Goal: Task Accomplishment & Management: Complete application form

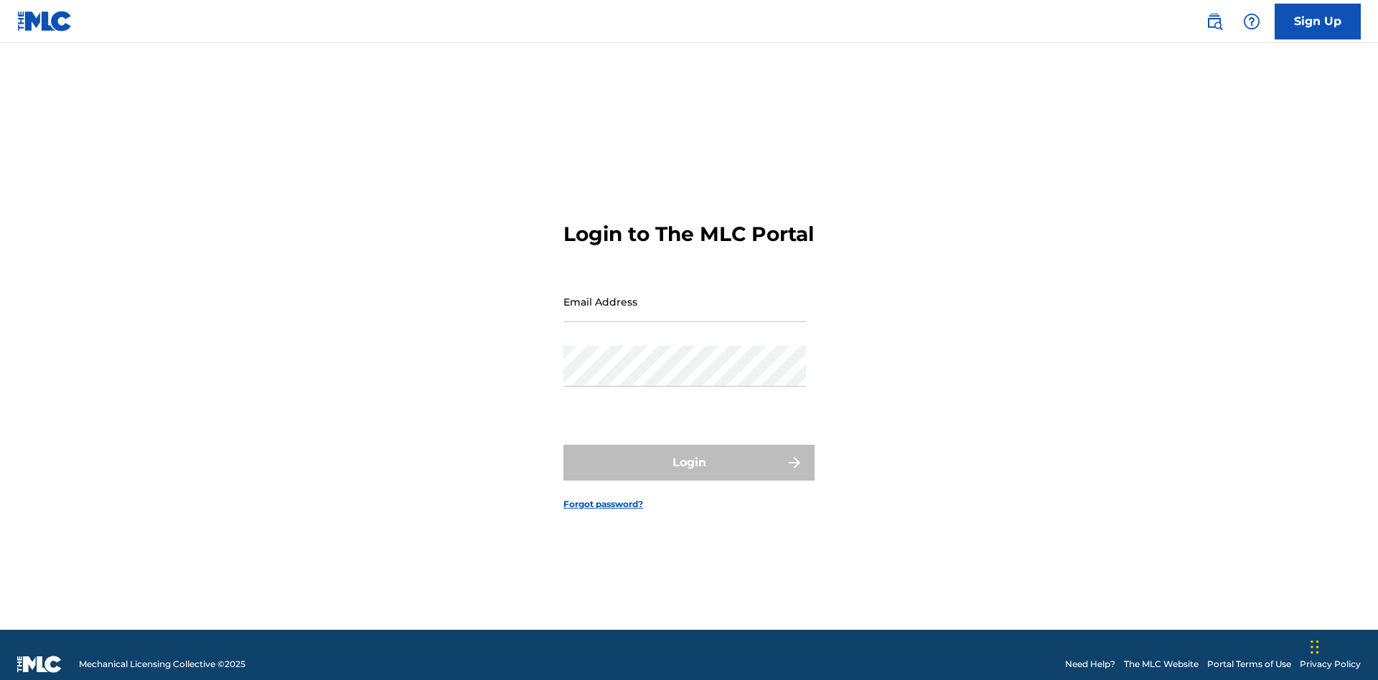
scroll to position [19, 0]
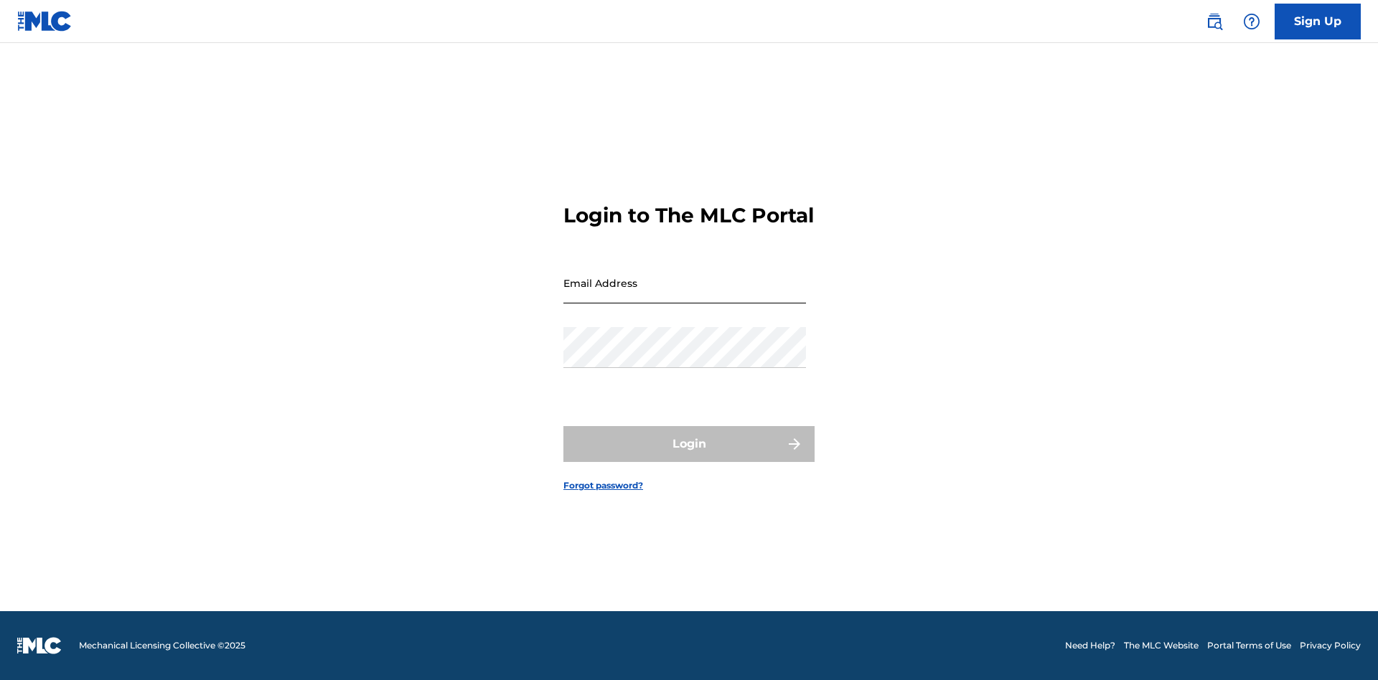
click at [685, 295] on input "Email Address" at bounding box center [684, 283] width 243 height 41
type input "[EMAIL_ADDRESS][DOMAIN_NAME]"
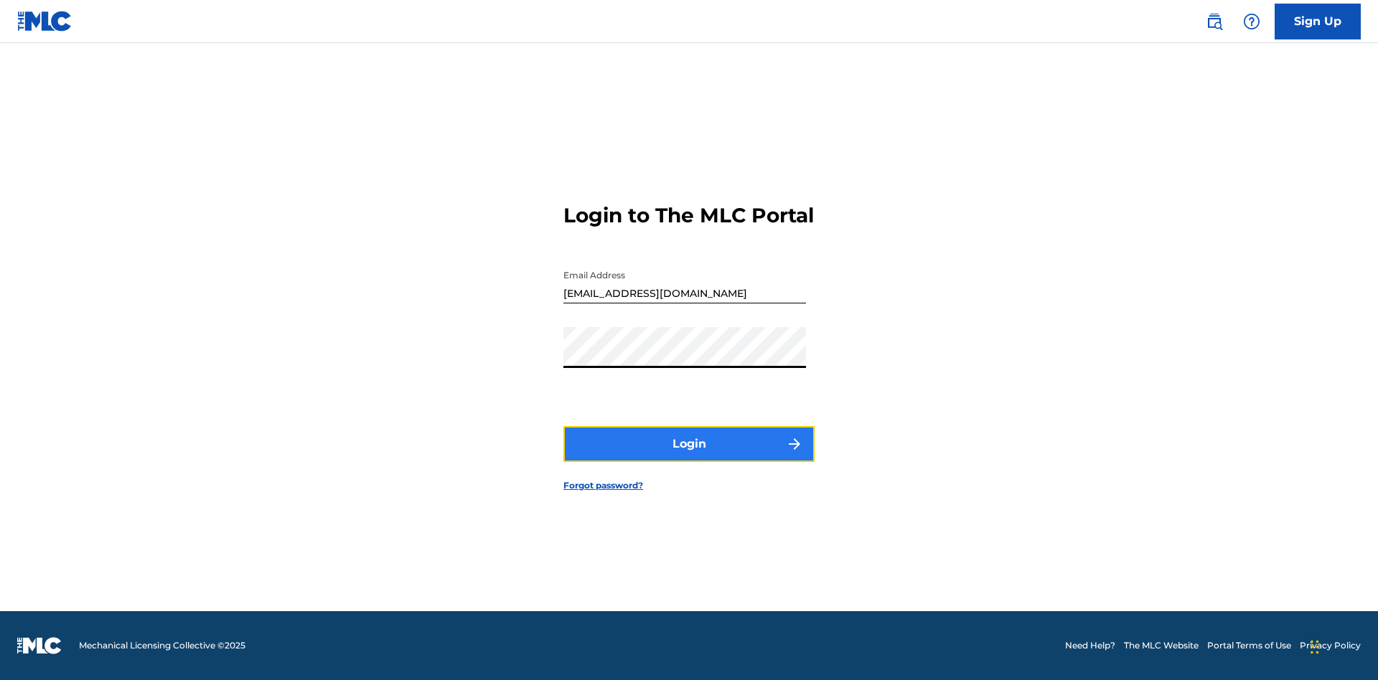
click at [689, 456] on button "Login" at bounding box center [688, 444] width 251 height 36
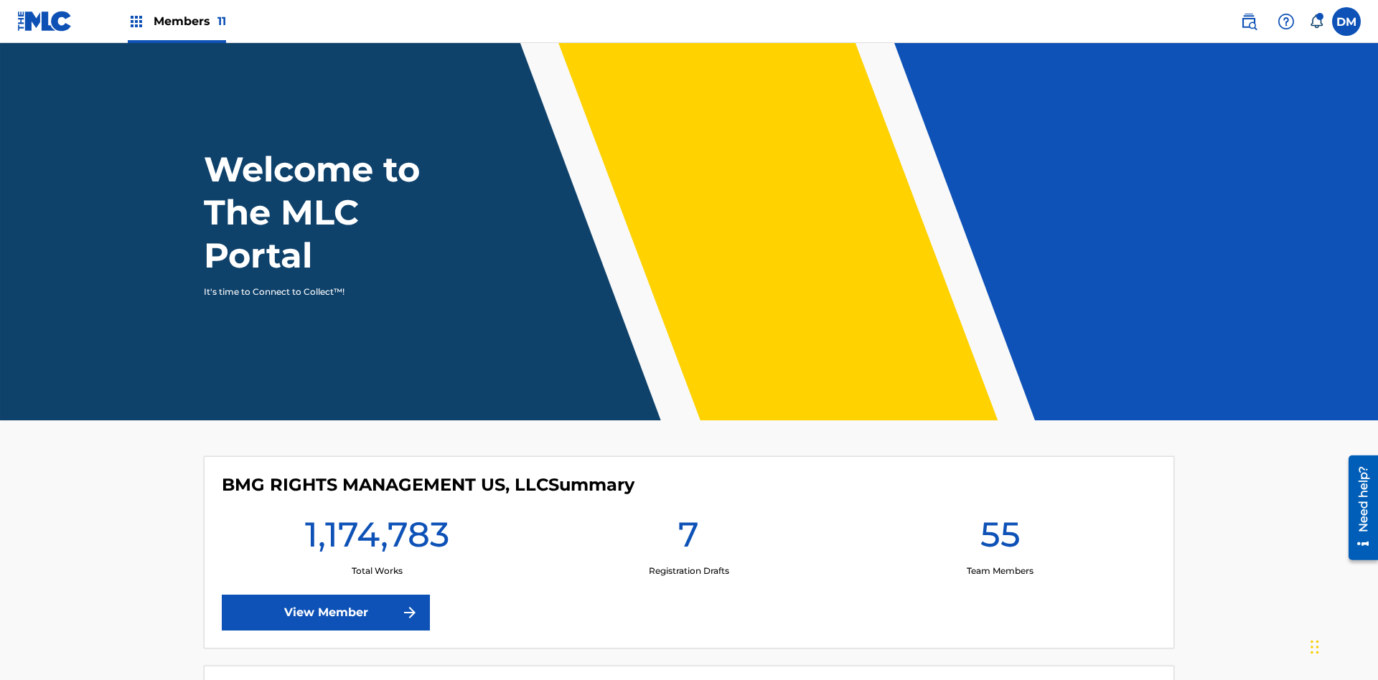
click at [177, 21] on span "Members 11" at bounding box center [190, 21] width 72 height 17
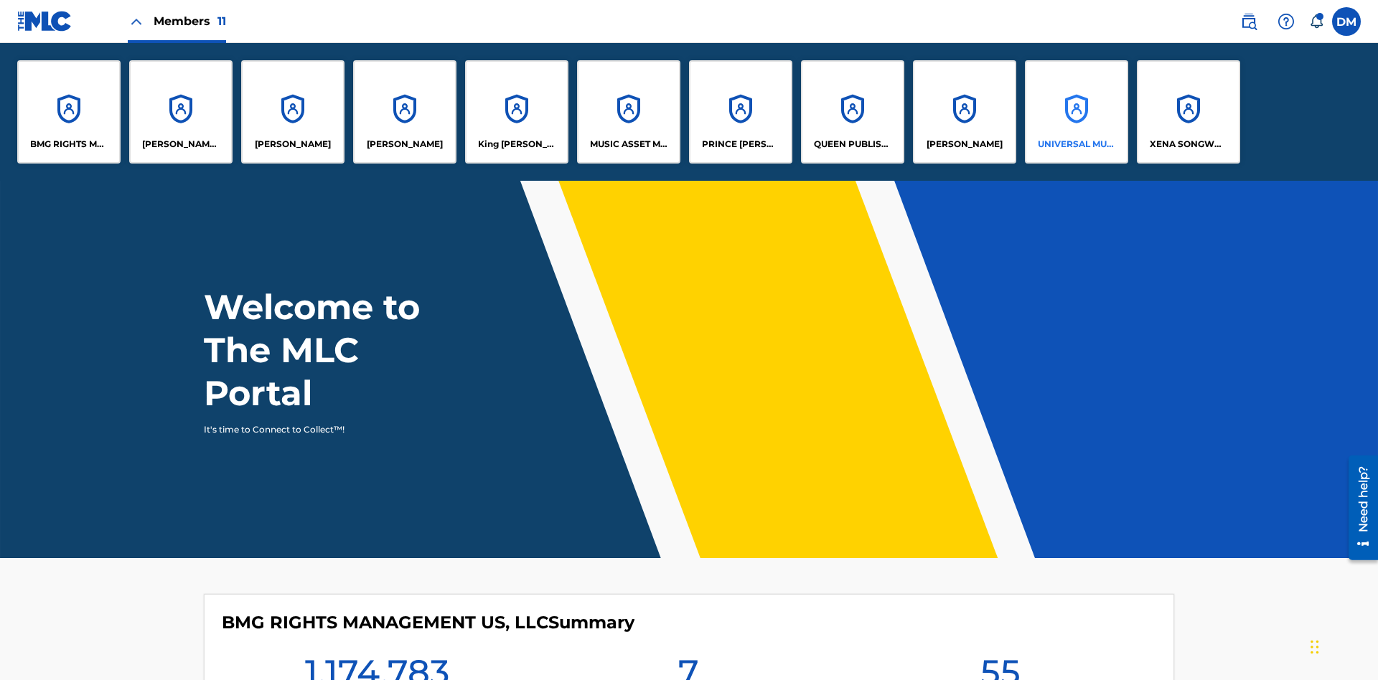
click at [1076, 144] on p "UNIVERSAL MUSIC PUB GROUP" at bounding box center [1077, 144] width 78 height 13
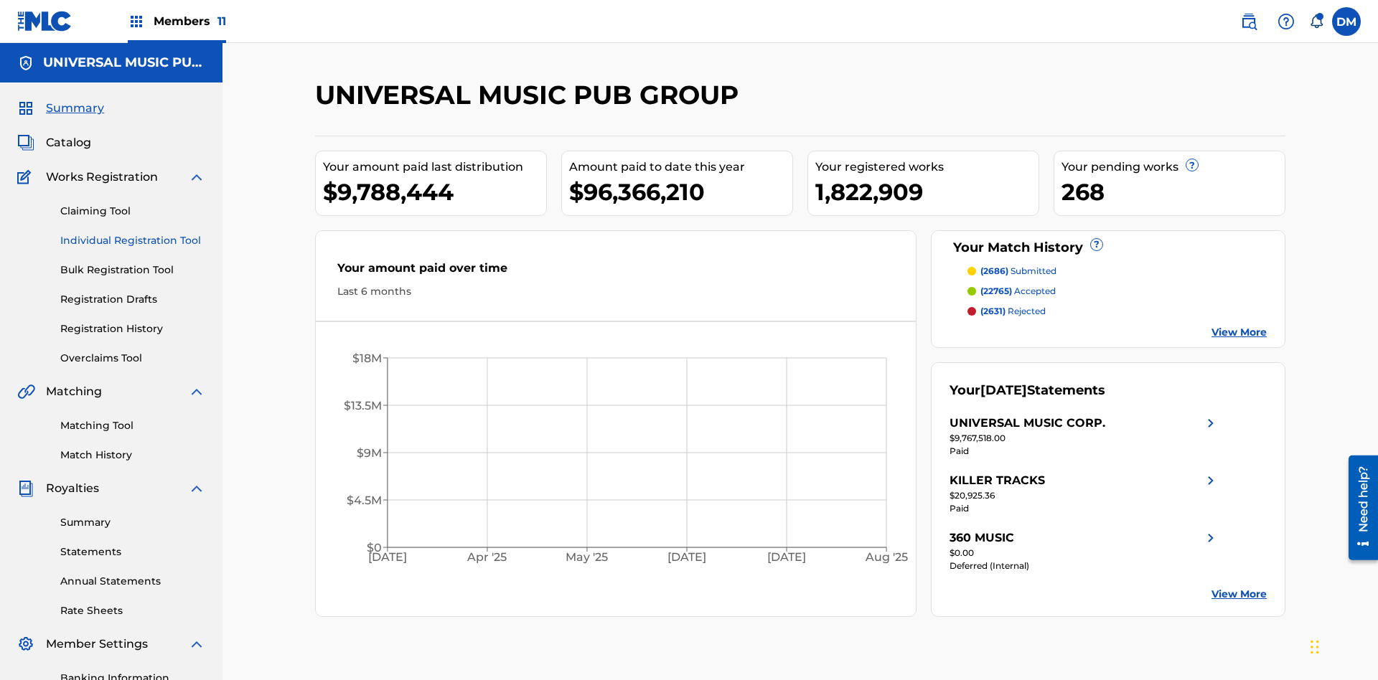
click at [133, 233] on link "Individual Registration Tool" at bounding box center [132, 240] width 145 height 15
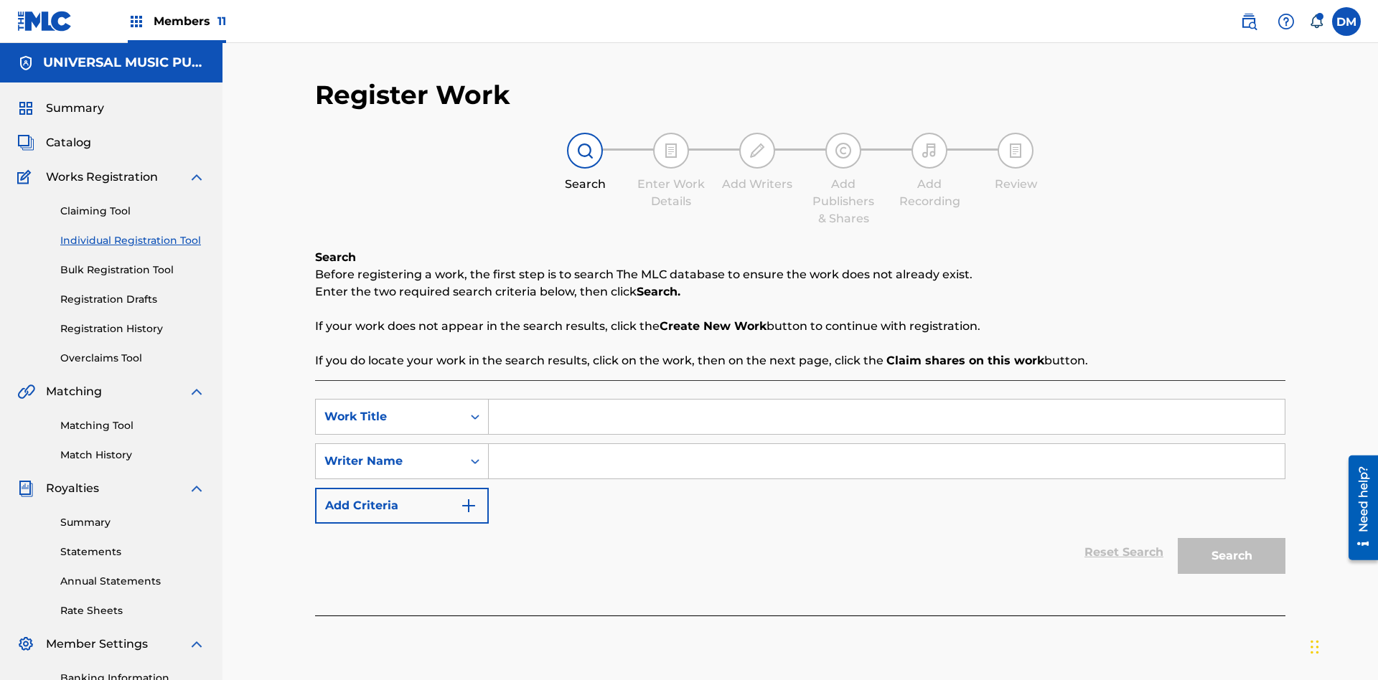
click at [886, 400] on input "Search Form" at bounding box center [887, 417] width 796 height 34
type input "Save At Writer-Add Writers Page Prior To Adding Writers"
click at [886, 444] on input "Search Form" at bounding box center [887, 461] width 796 height 34
type input "QWERTYUIOP"
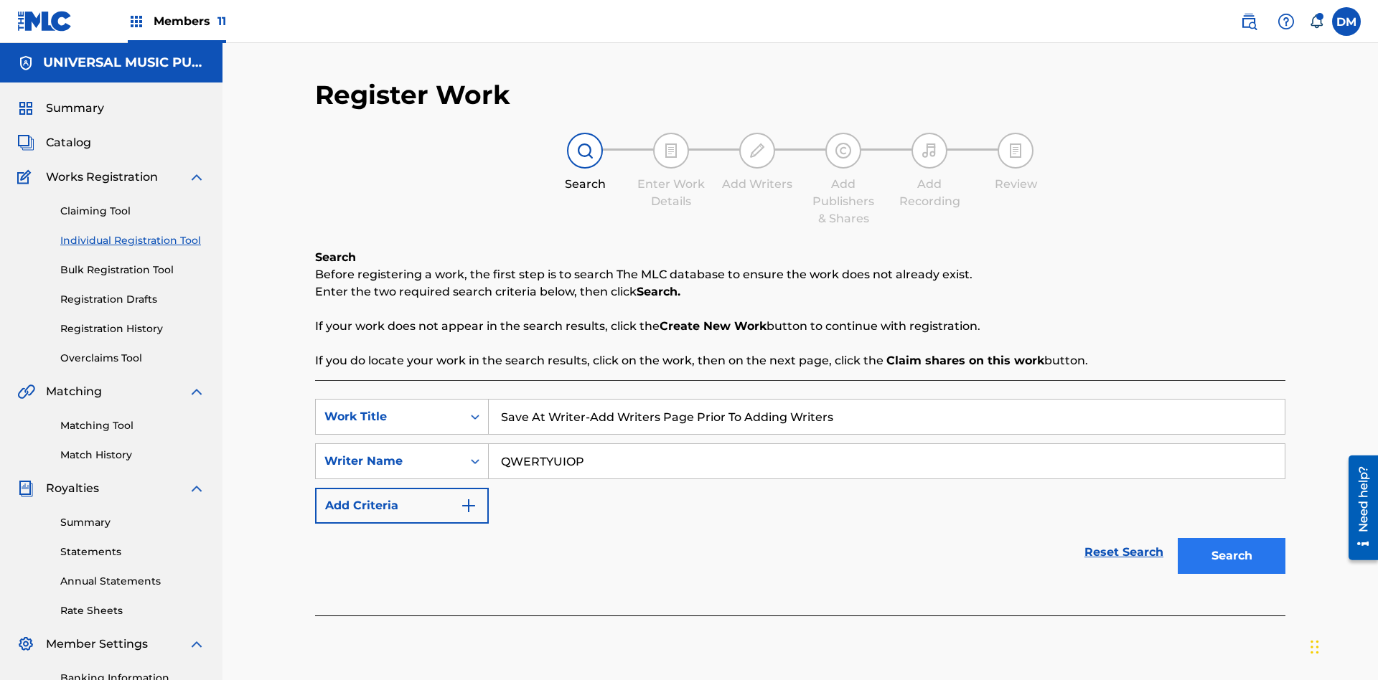
click at [1231, 538] on button "Search" at bounding box center [1231, 556] width 108 height 36
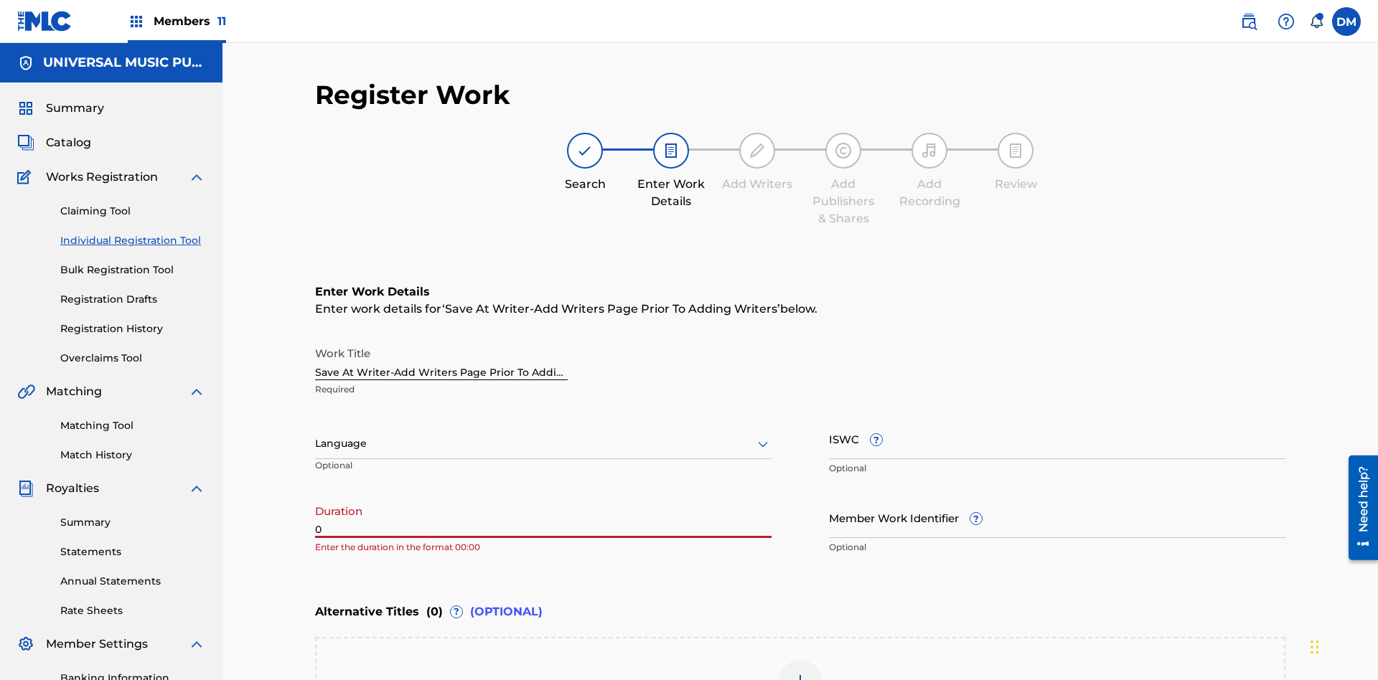
click at [543, 497] on input "0" at bounding box center [543, 517] width 456 height 41
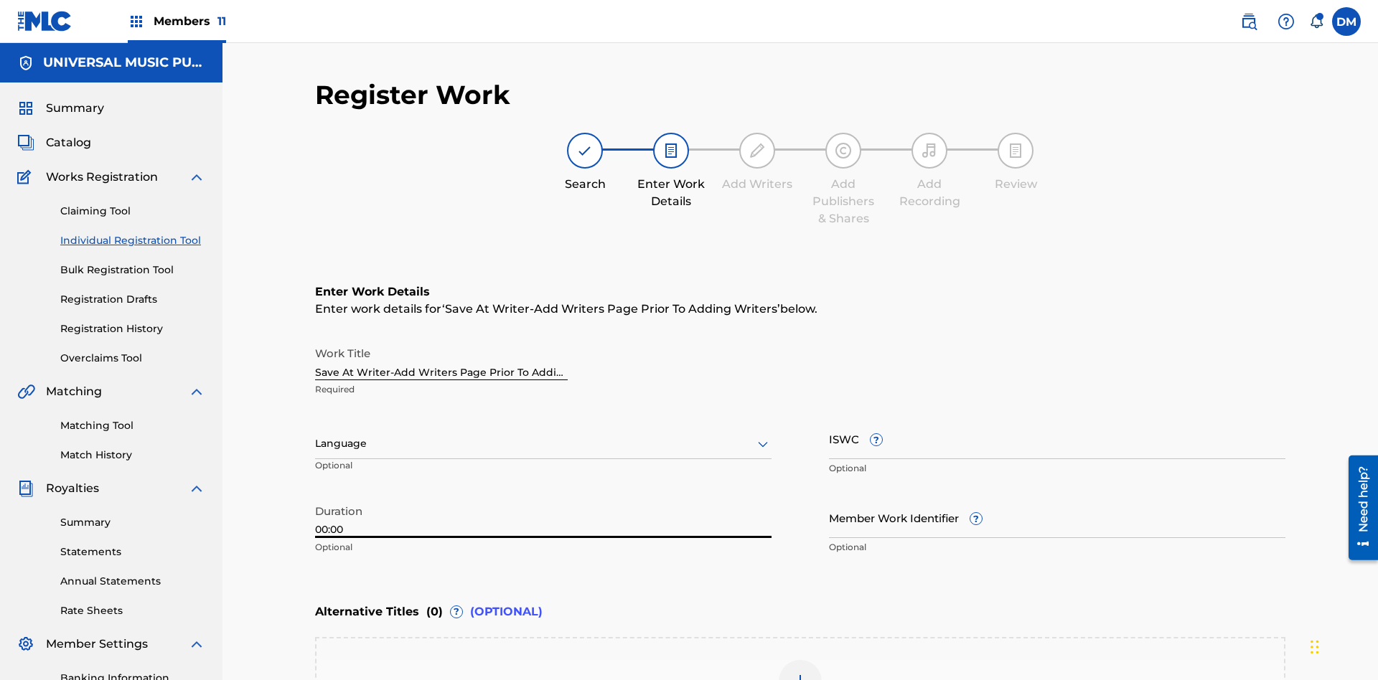
type input "00:00"
click at [763, 436] on icon at bounding box center [762, 444] width 17 height 17
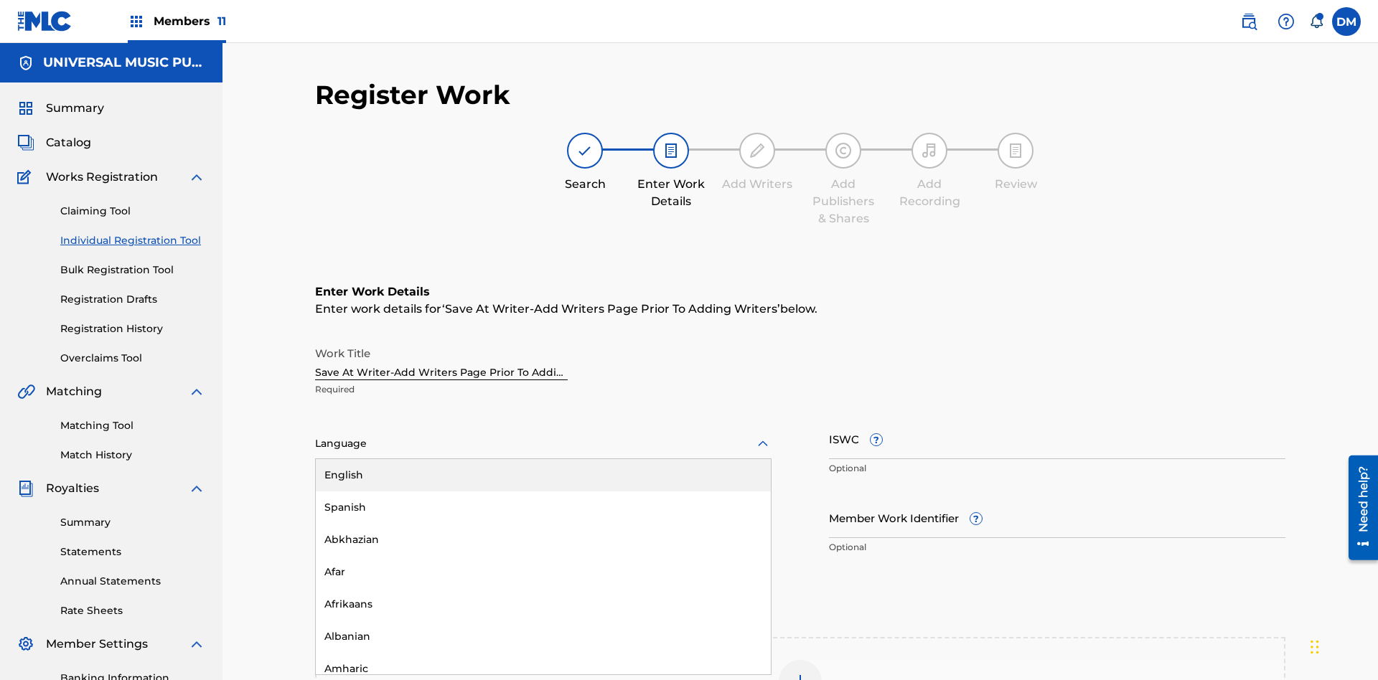
click at [543, 556] on div "Afar" at bounding box center [543, 572] width 455 height 32
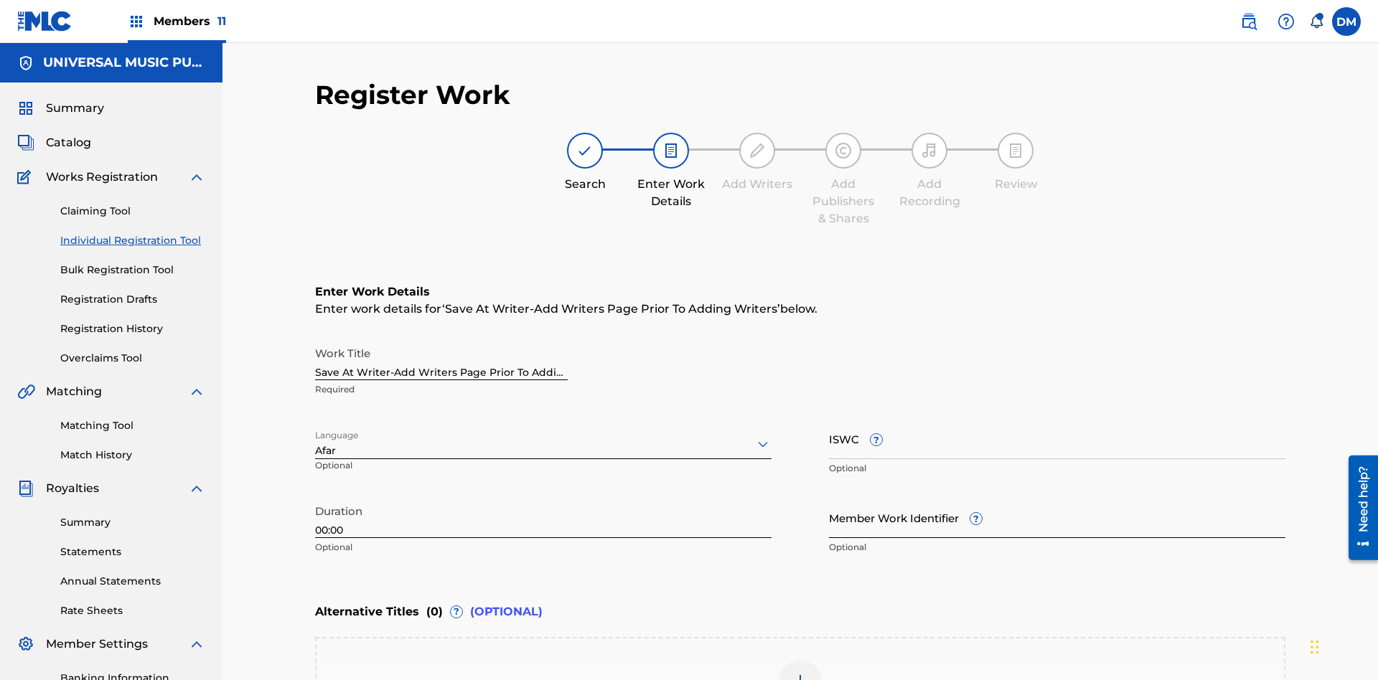
click at [1057, 497] on input "Member Work Identifier ?" at bounding box center [1057, 517] width 456 height 41
type input "[PHONE_NUMBER]"
click at [1057, 418] on input "ISWC ?" at bounding box center [1057, 438] width 456 height 41
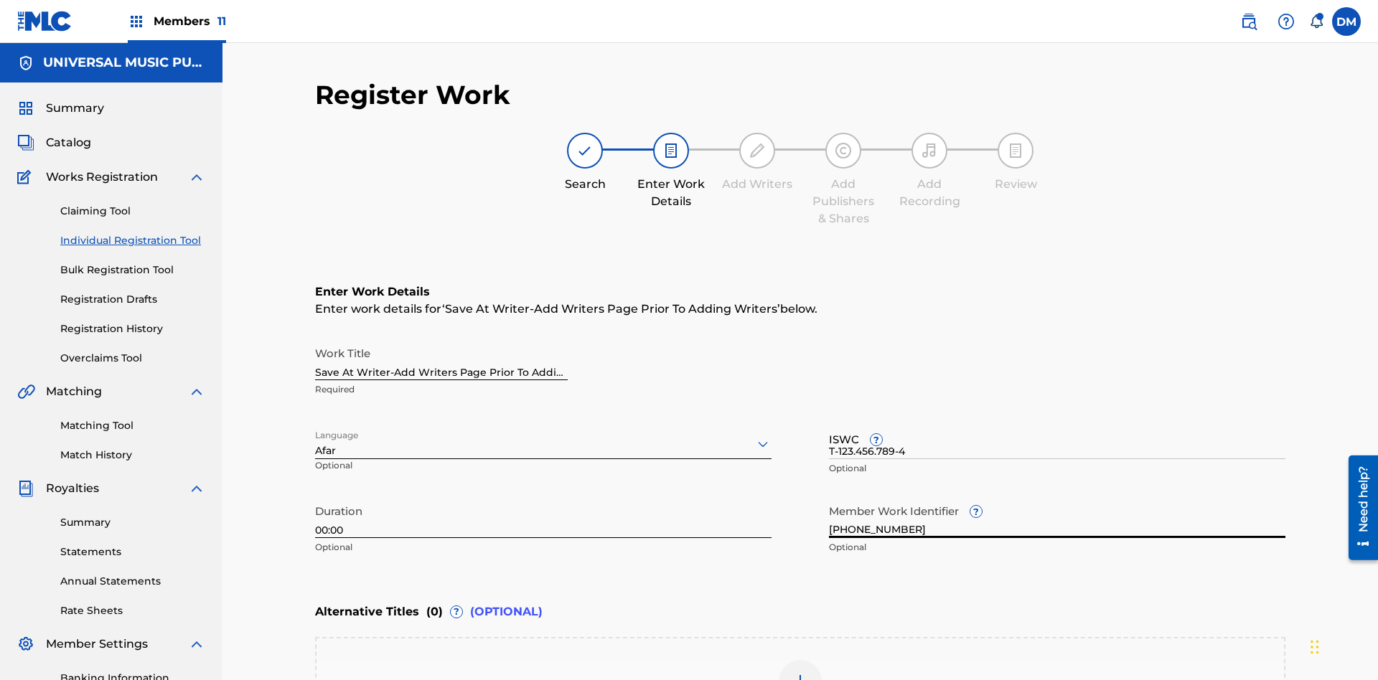
type input "T-123.456.789-4"
click at [800, 673] on img at bounding box center [799, 681] width 17 height 17
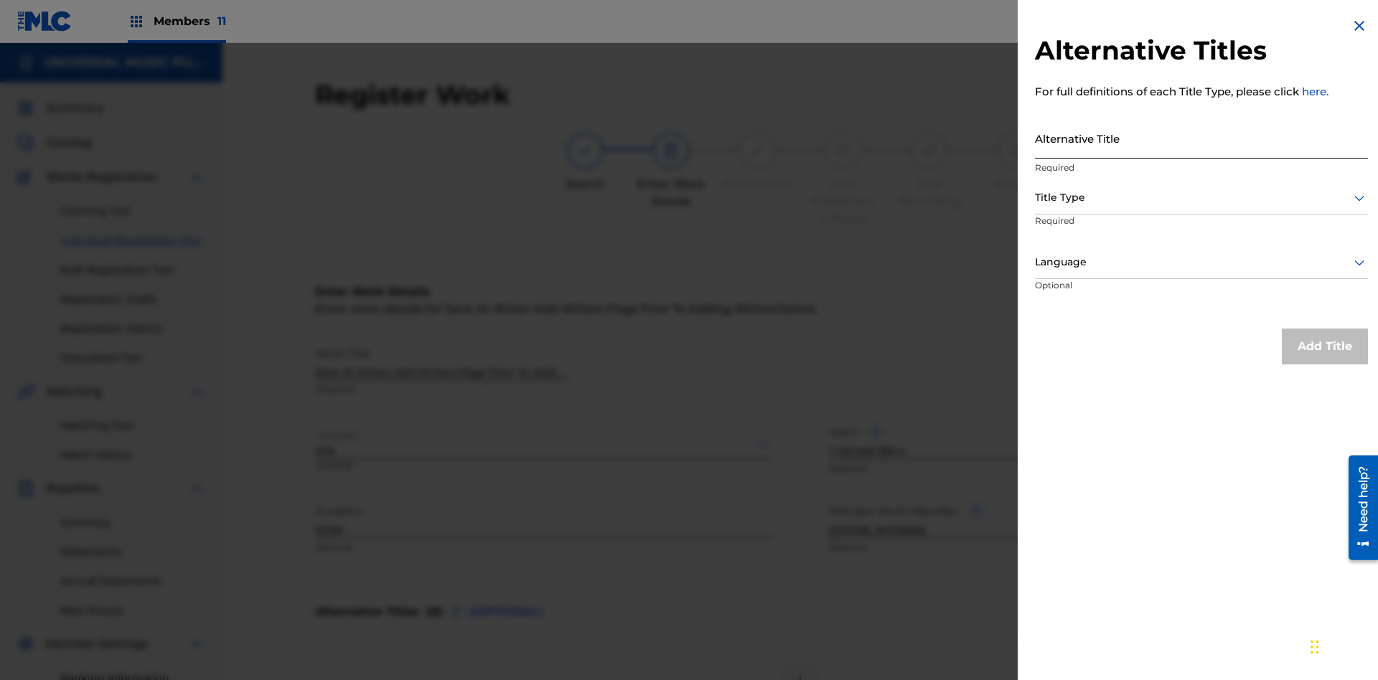
click at [1201, 138] on input "Alternative Title" at bounding box center [1201, 138] width 333 height 41
type input "Alt Title"
click at [1201, 197] on div at bounding box center [1201, 198] width 333 height 18
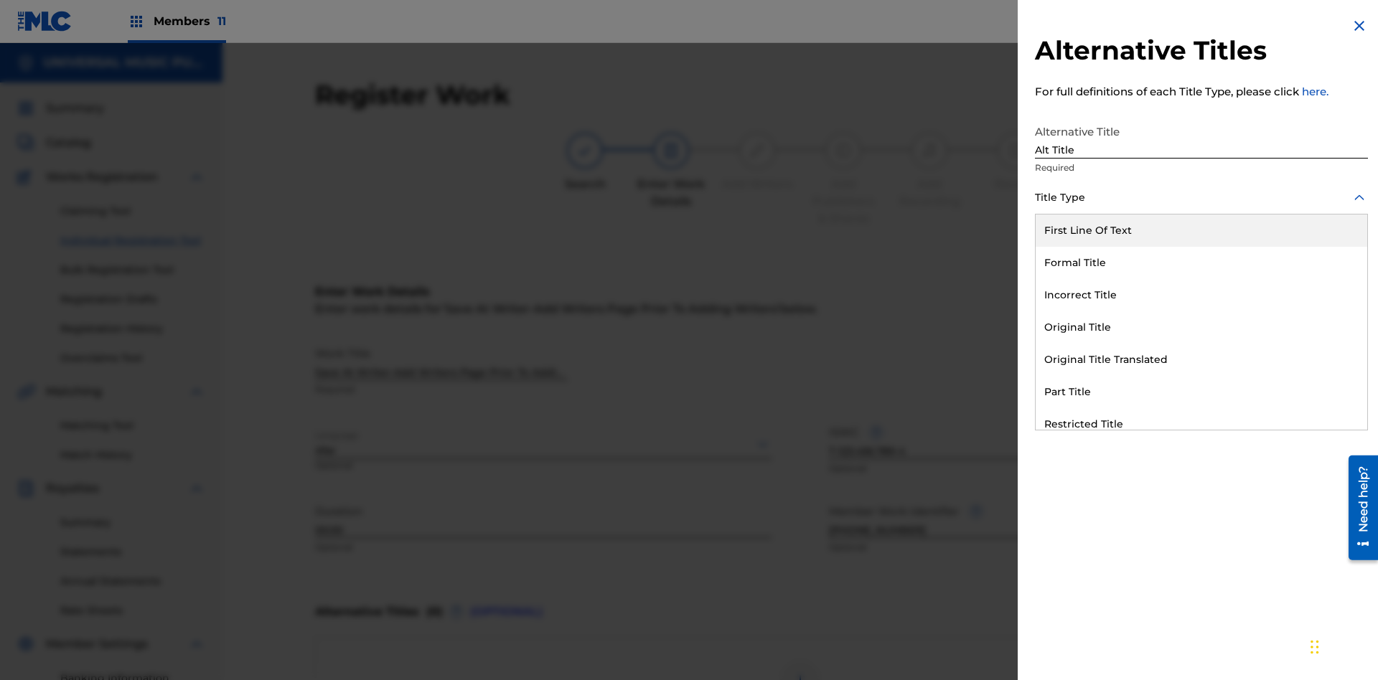
click at [1201, 327] on div "Original Title" at bounding box center [1200, 327] width 331 height 32
click at [1201, 262] on div at bounding box center [1201, 262] width 333 height 18
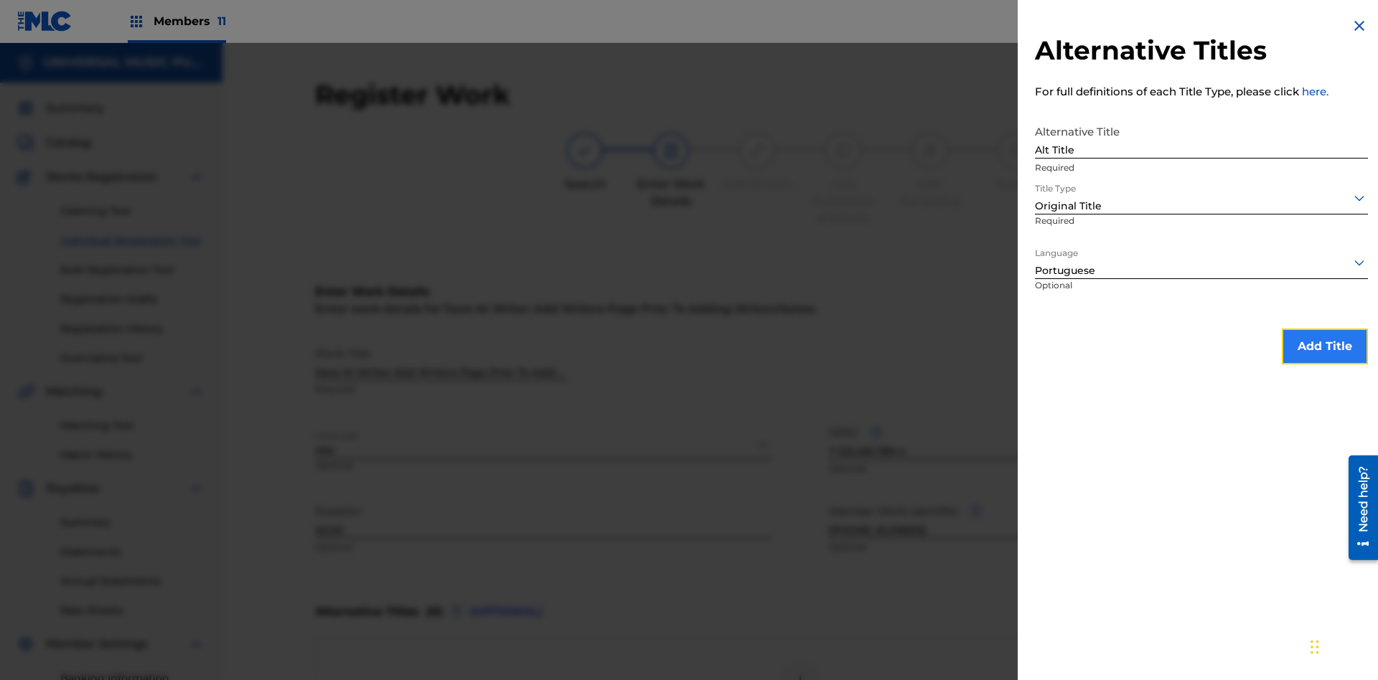
click at [1325, 346] on button "Add Title" at bounding box center [1324, 347] width 86 height 36
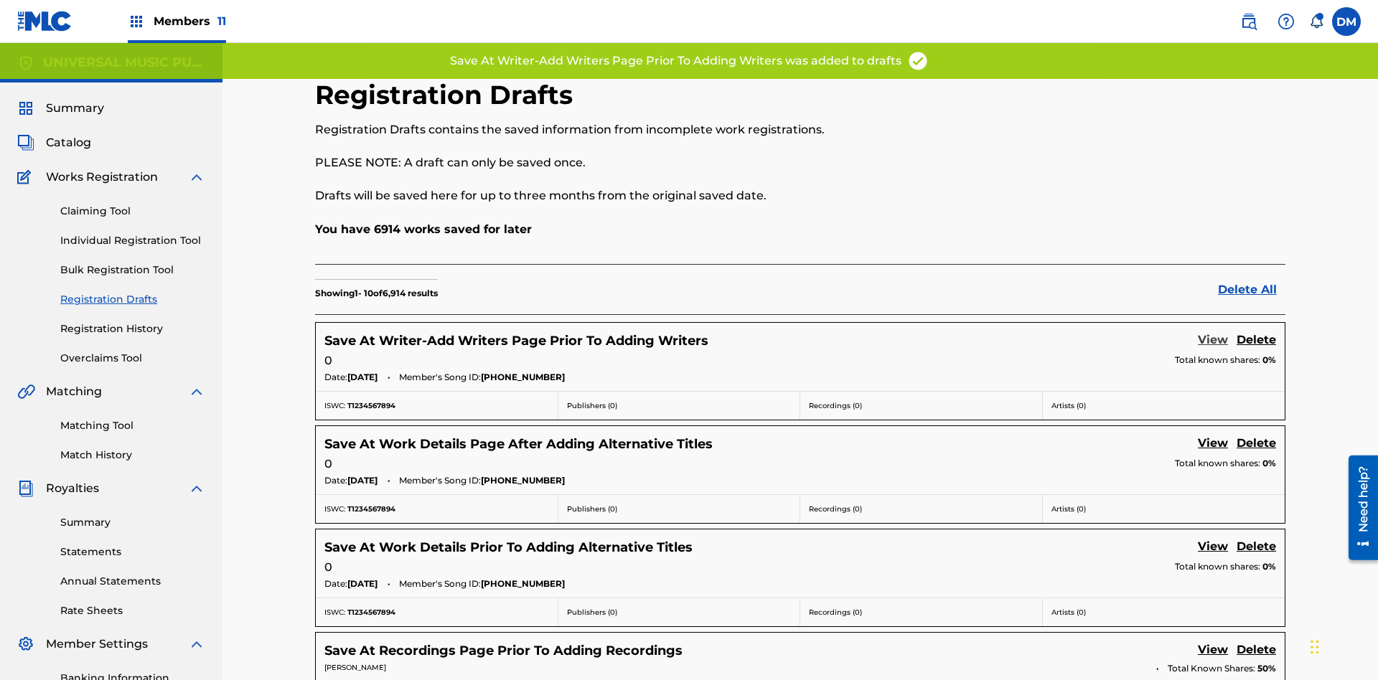
click at [1213, 331] on link "View" at bounding box center [1213, 340] width 30 height 19
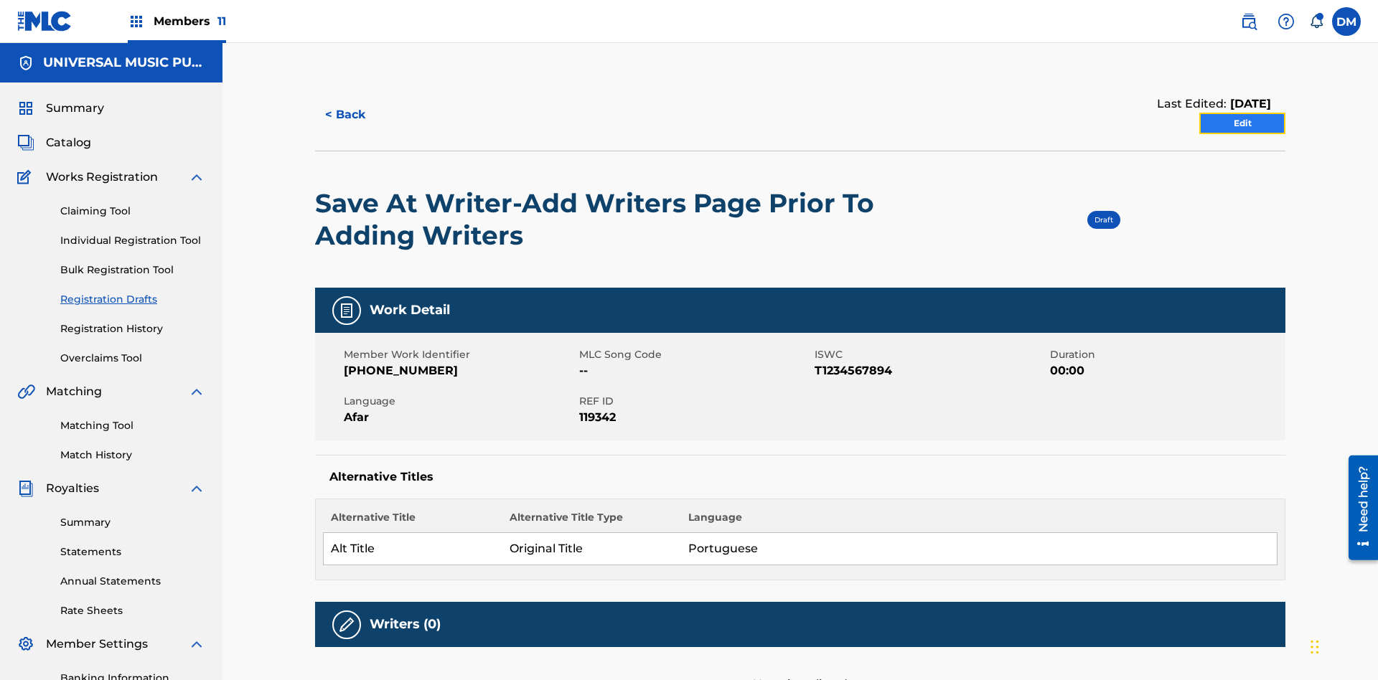
click at [1242, 113] on link "Edit" at bounding box center [1242, 124] width 86 height 22
